Goal: Find specific page/section: Find specific page/section

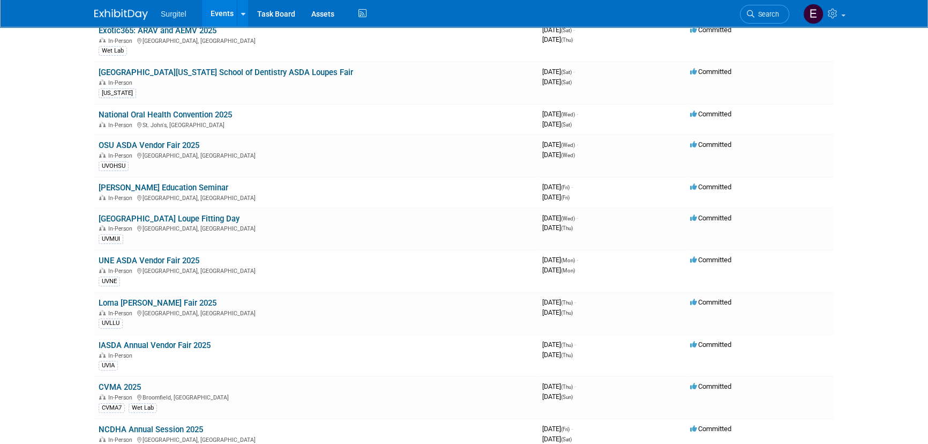
scroll to position [195, 0]
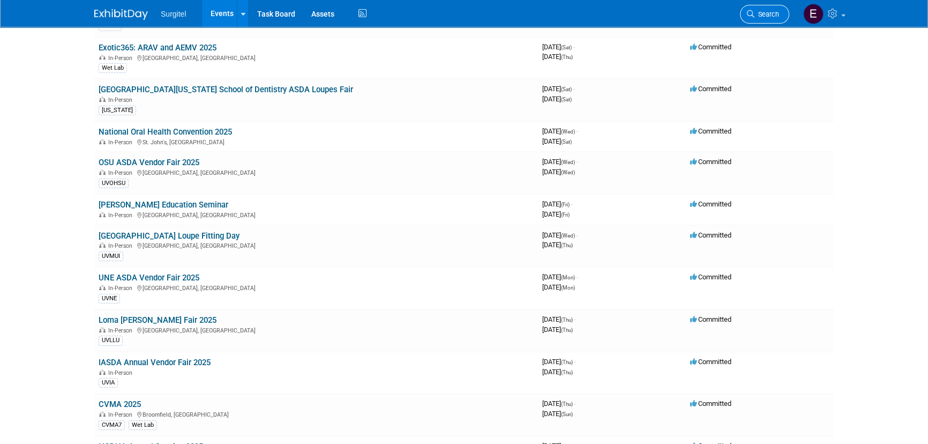
click at [771, 10] on span "Search" at bounding box center [767, 14] width 25 height 8
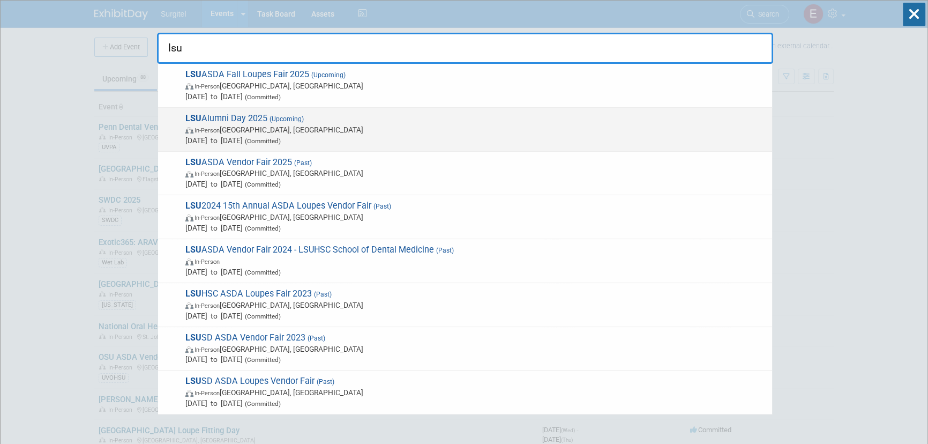
type input "lsu"
click at [353, 124] on span "In-Person New Orleans, LA" at bounding box center [476, 129] width 582 height 11
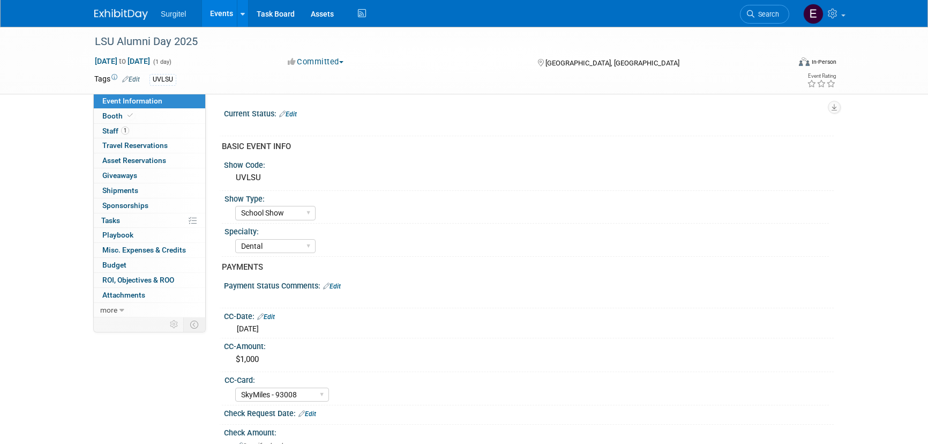
select select "School Show"
select select "Dental"
select select "SkyMiles - 93008"
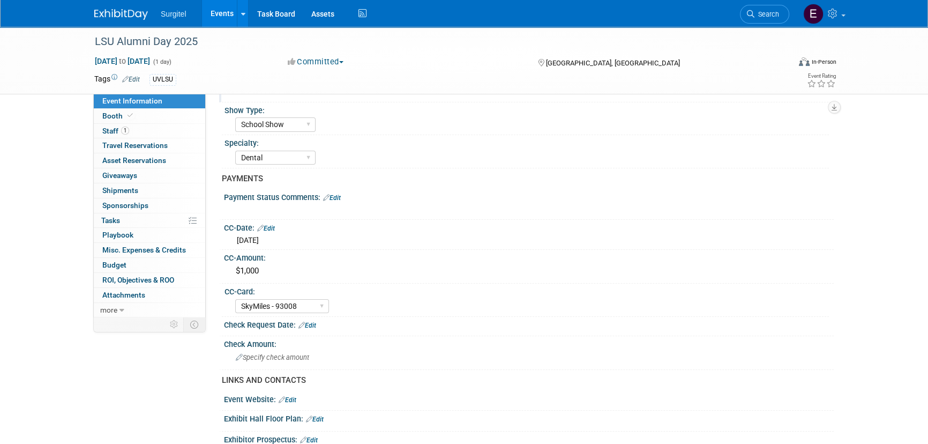
scroll to position [195, 0]
